Goal: Task Accomplishment & Management: Complete application form

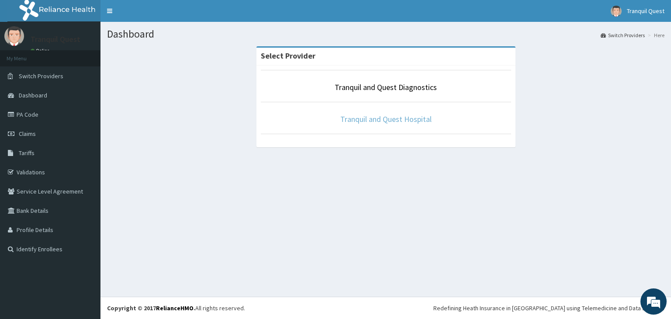
click at [368, 115] on link "Tranquil and Quest Hospital" at bounding box center [385, 119] width 91 height 10
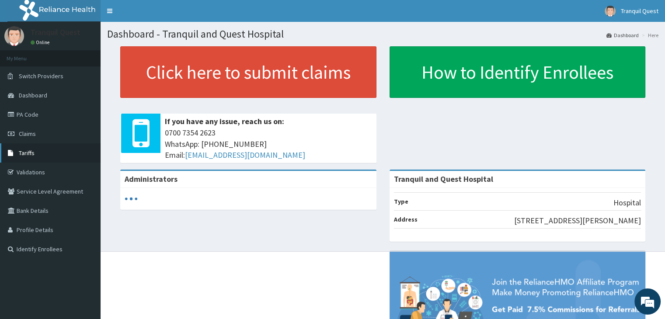
click at [32, 153] on span "Tariffs" at bounding box center [27, 153] width 16 height 8
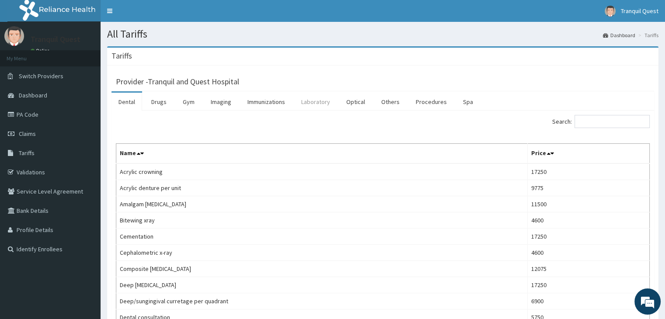
click at [314, 98] on link "Laboratory" at bounding box center [315, 102] width 43 height 18
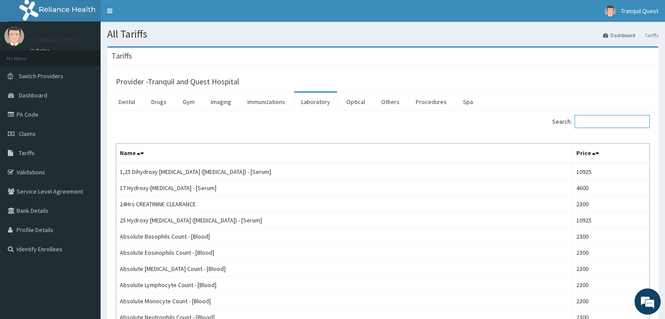
click at [597, 121] on input "Search:" at bounding box center [611, 121] width 75 height 13
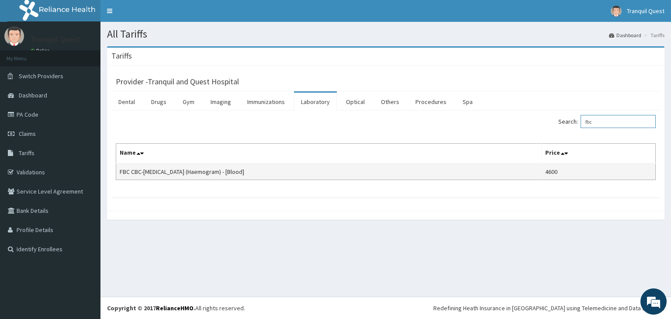
type input "fbc"
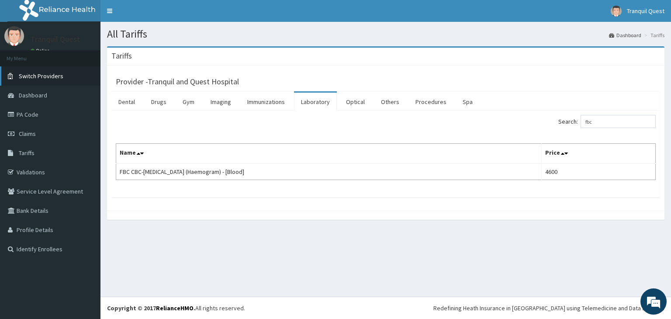
click at [56, 74] on span "Switch Providers" at bounding box center [41, 76] width 45 height 8
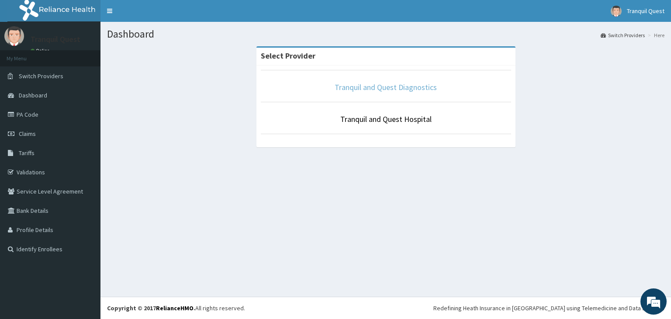
click at [358, 87] on link "Tranquil and Quest Diagnostics" at bounding box center [386, 87] width 102 height 10
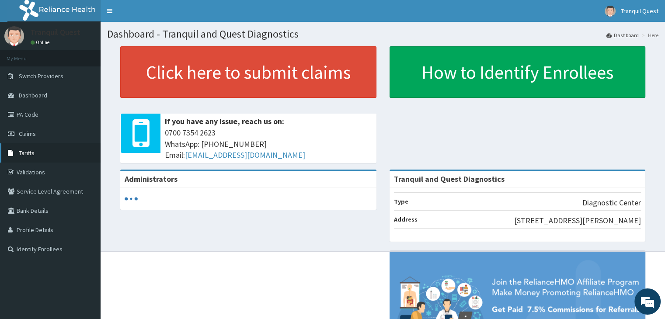
click at [32, 154] on span "Tariffs" at bounding box center [27, 153] width 16 height 8
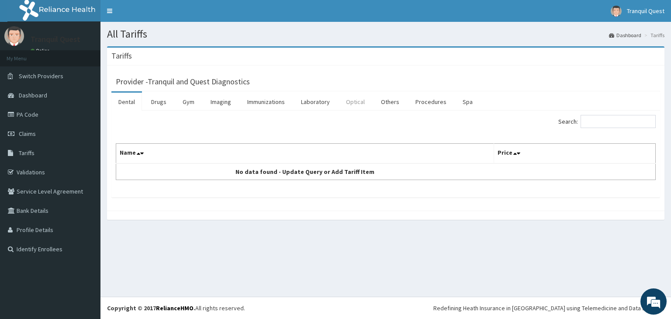
drag, startPoint x: 320, startPoint y: 106, endPoint x: 342, endPoint y: 101, distance: 22.4
click at [319, 106] on link "Laboratory" at bounding box center [315, 102] width 43 height 18
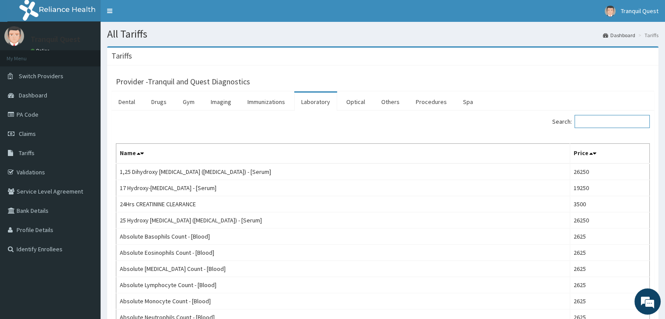
click at [610, 119] on input "Search:" at bounding box center [611, 121] width 75 height 13
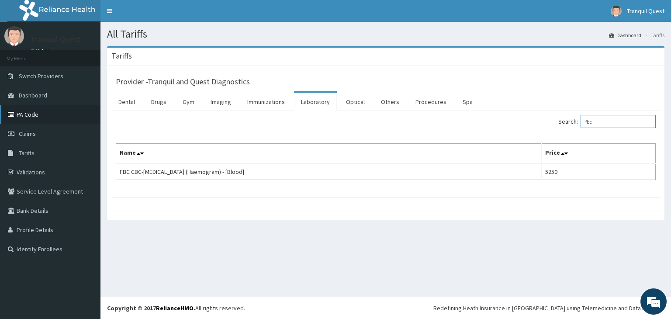
type input "fbc"
click at [44, 109] on link "PA Code" at bounding box center [50, 114] width 101 height 19
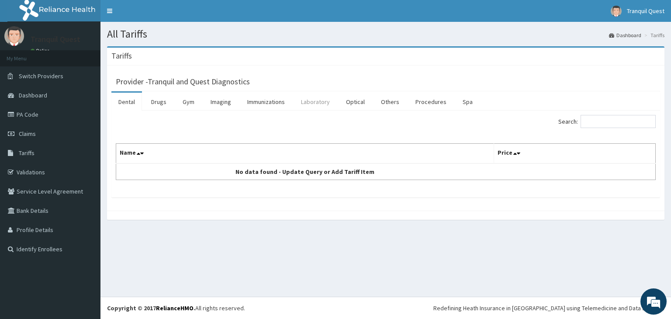
click at [313, 104] on link "Laboratory" at bounding box center [315, 102] width 43 height 18
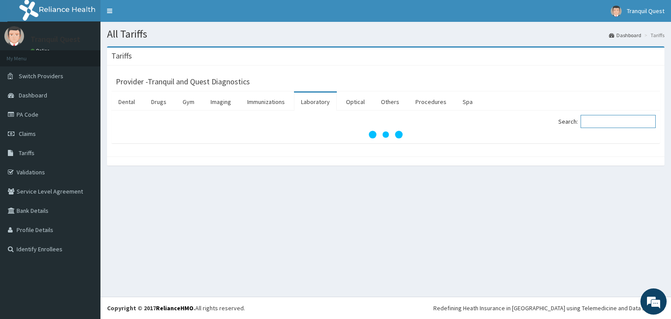
click at [600, 125] on input "Search:" at bounding box center [618, 121] width 75 height 13
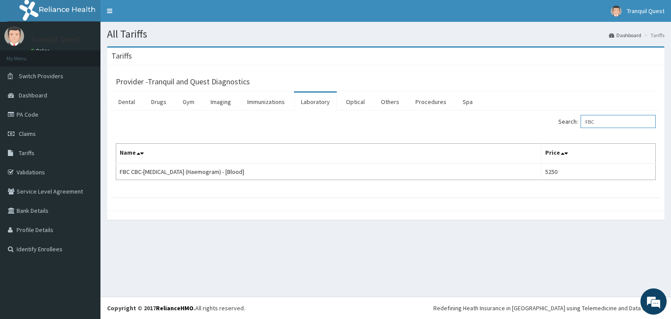
type input "FBC"
click at [33, 74] on span "Switch Providers" at bounding box center [41, 76] width 45 height 8
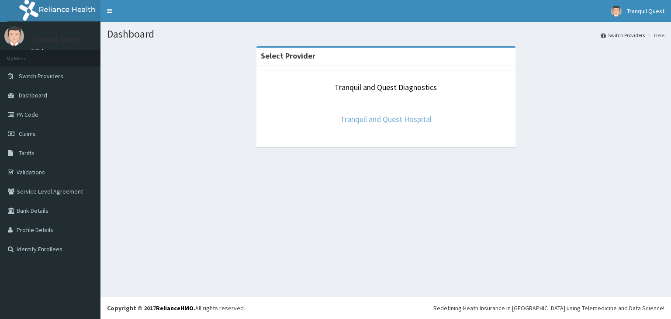
click at [374, 118] on link "Tranquil and Quest Hospital" at bounding box center [385, 119] width 91 height 10
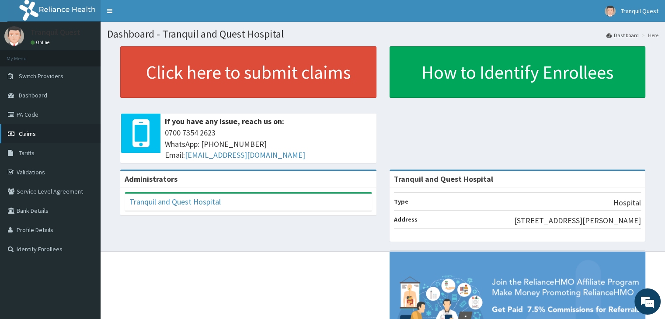
click at [29, 139] on link "Claims" at bounding box center [50, 133] width 101 height 19
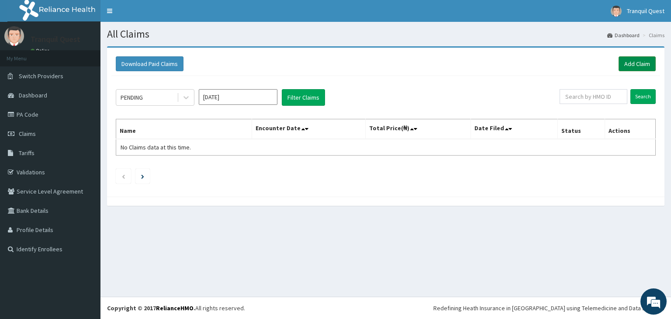
click at [627, 64] on link "Add Claim" at bounding box center [637, 63] width 37 height 15
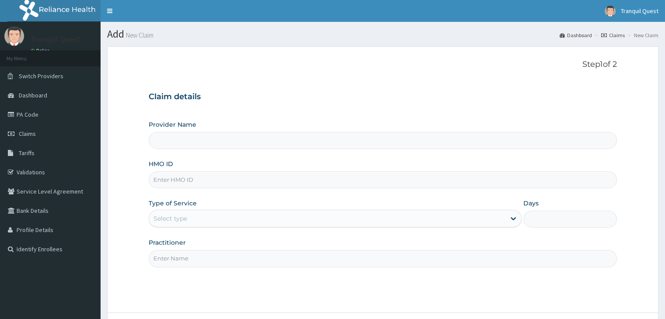
click at [203, 175] on input "HMO ID" at bounding box center [383, 179] width 468 height 17
type input "Tranquil and Quest Hospital"
type input "ETD/10021/A"
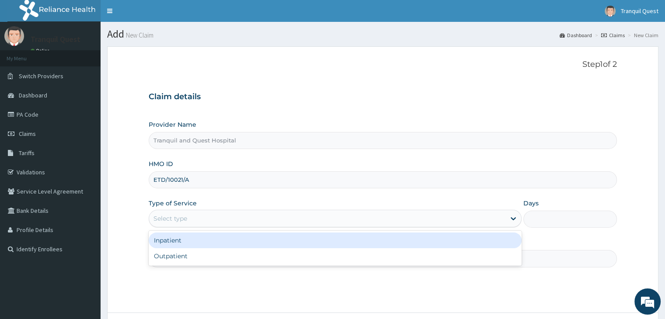
click at [203, 216] on div "Select type" at bounding box center [327, 219] width 356 height 14
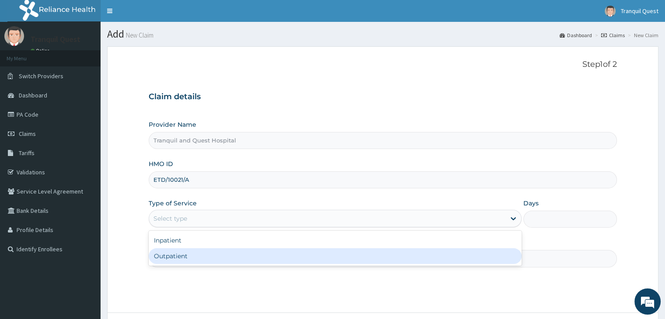
click at [188, 253] on div "Outpatient" at bounding box center [335, 256] width 373 height 16
type input "1"
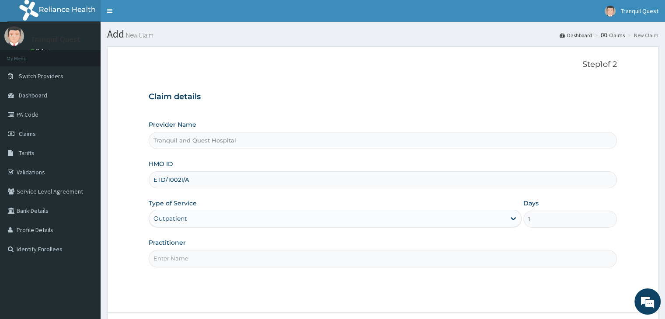
click at [193, 257] on input "Practitioner" at bounding box center [383, 258] width 468 height 17
type input "[PERSON_NAME] [PERSON_NAME]"
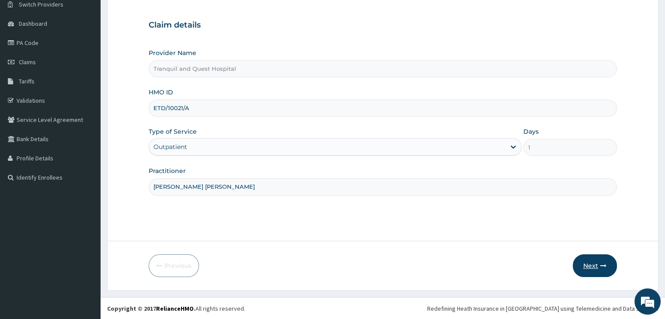
click at [592, 261] on button "Next" at bounding box center [595, 265] width 44 height 23
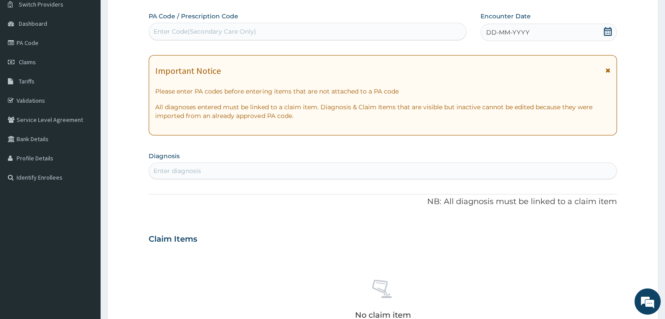
click at [226, 36] on div "Enter Code(Secondary Care Only)" at bounding box center [307, 31] width 317 height 14
paste input "PA/051145"
type input "PA/051145"
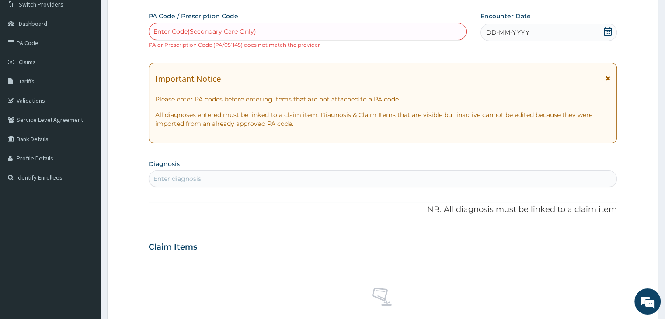
scroll to position [0, 0]
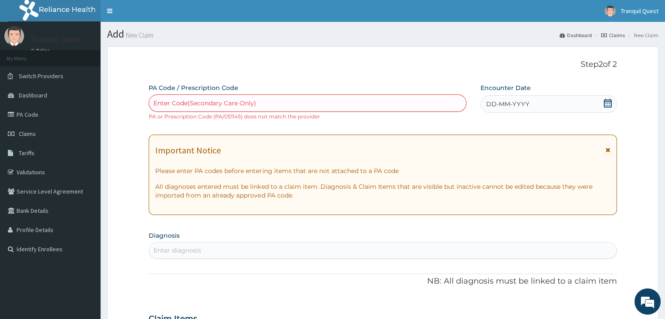
click at [253, 99] on div "Enter Code(Secondary Care Only)" at bounding box center [204, 103] width 103 height 9
paste input "PA/051145"
type input "PA/051145"
click at [33, 77] on span "Switch Providers" at bounding box center [41, 76] width 45 height 8
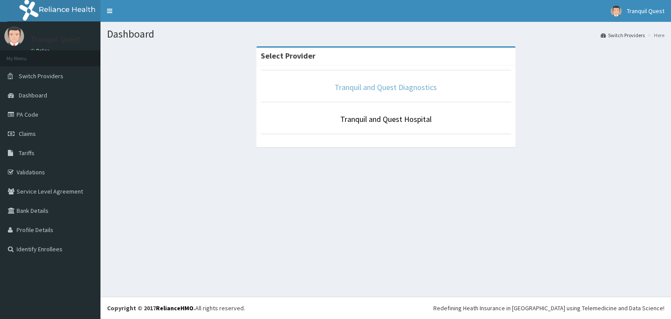
click at [371, 83] on link "Tranquil and Quest Diagnostics" at bounding box center [386, 87] width 102 height 10
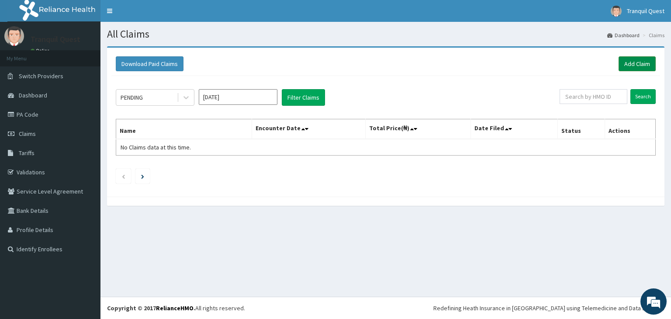
click at [638, 62] on link "Add Claim" at bounding box center [637, 63] width 37 height 15
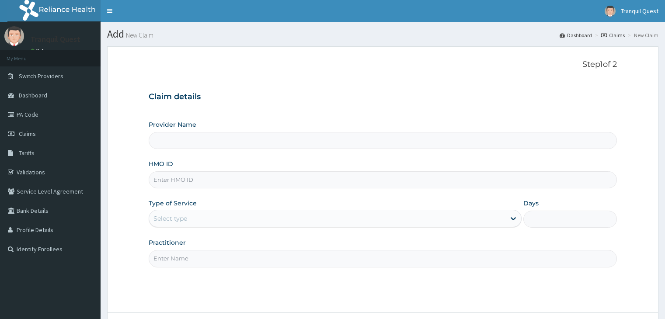
click at [285, 146] on input "Provider Name" at bounding box center [383, 140] width 468 height 17
click at [250, 179] on input "HMO ID" at bounding box center [383, 179] width 468 height 17
type input "Tranquil and Quest Diagnostics"
type input "ETD/10021/A"
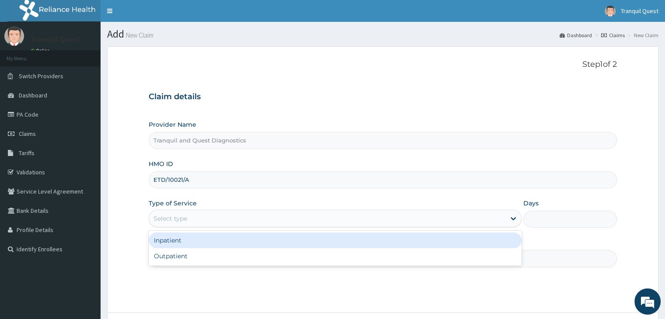
drag, startPoint x: 203, startPoint y: 217, endPoint x: 198, endPoint y: 215, distance: 4.7
click at [199, 215] on div "Select type" at bounding box center [327, 219] width 356 height 14
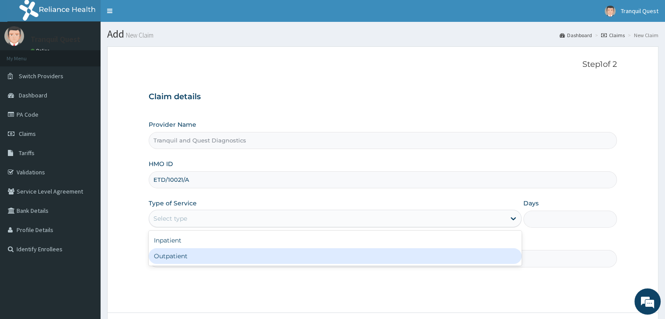
click at [186, 254] on div "Outpatient" at bounding box center [335, 256] width 373 height 16
type input "1"
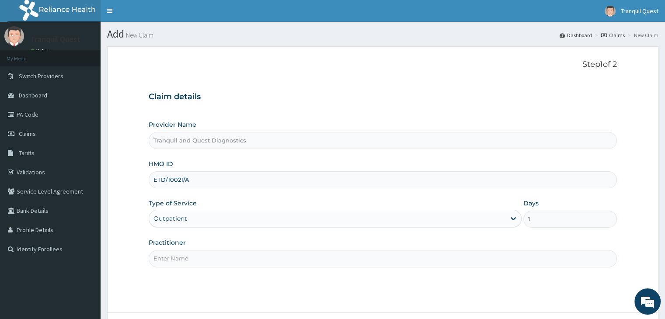
click at [191, 257] on input "Practitioner" at bounding box center [383, 258] width 468 height 17
type input "[PERSON_NAME] [PERSON_NAME]"
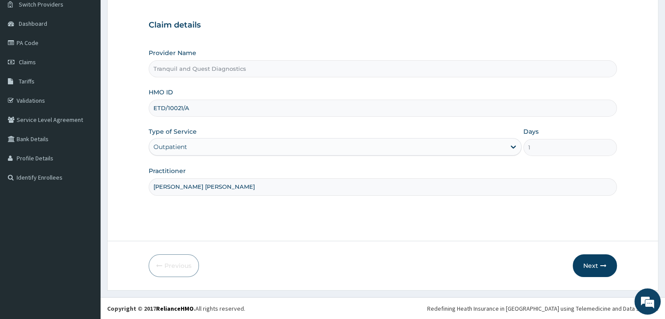
scroll to position [72, 0]
click at [588, 264] on button "Next" at bounding box center [595, 265] width 44 height 23
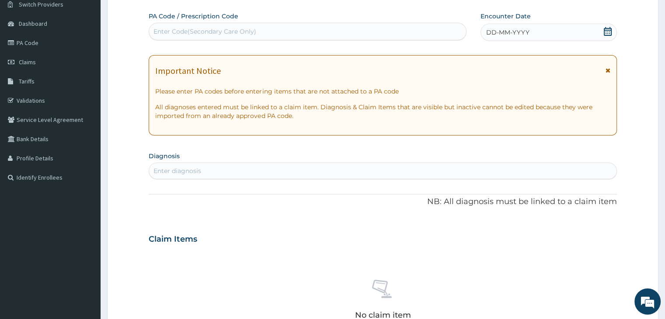
click at [254, 37] on div "Enter Code(Secondary Care Only)" at bounding box center [307, 31] width 317 height 14
paste input "PA/051145"
type input "PA/051145"
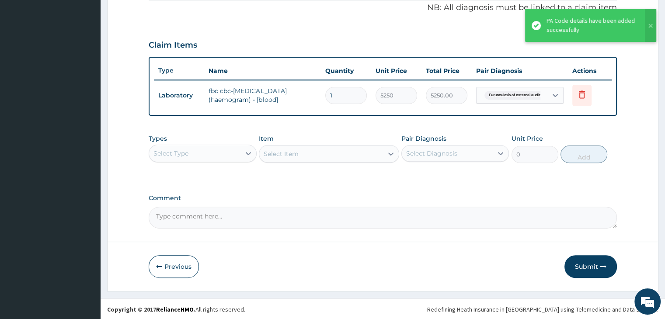
scroll to position [268, 0]
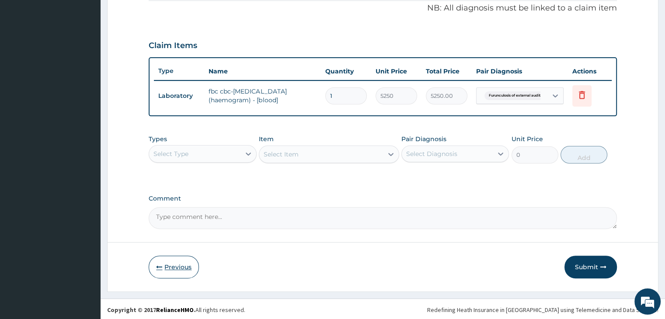
click at [167, 264] on button "Previous" at bounding box center [174, 267] width 50 height 23
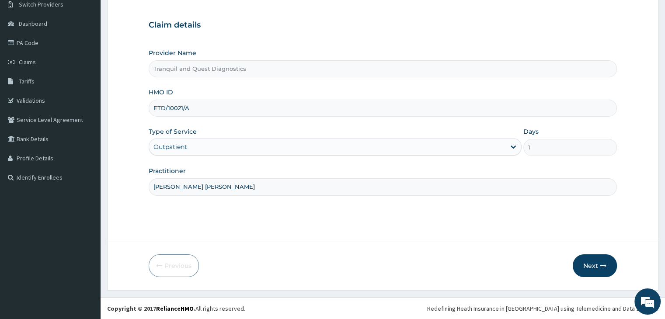
scroll to position [0, 0]
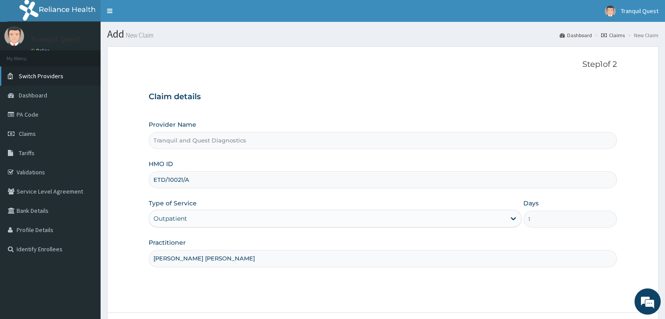
click at [68, 76] on link "Switch Providers" at bounding box center [50, 75] width 101 height 19
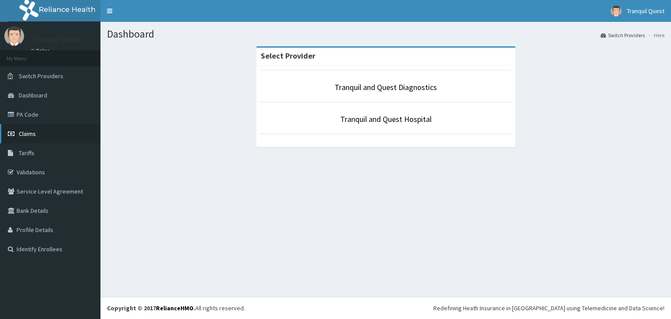
click at [26, 136] on span "Claims" at bounding box center [27, 134] width 17 height 8
